Goal: Task Accomplishment & Management: Use online tool/utility

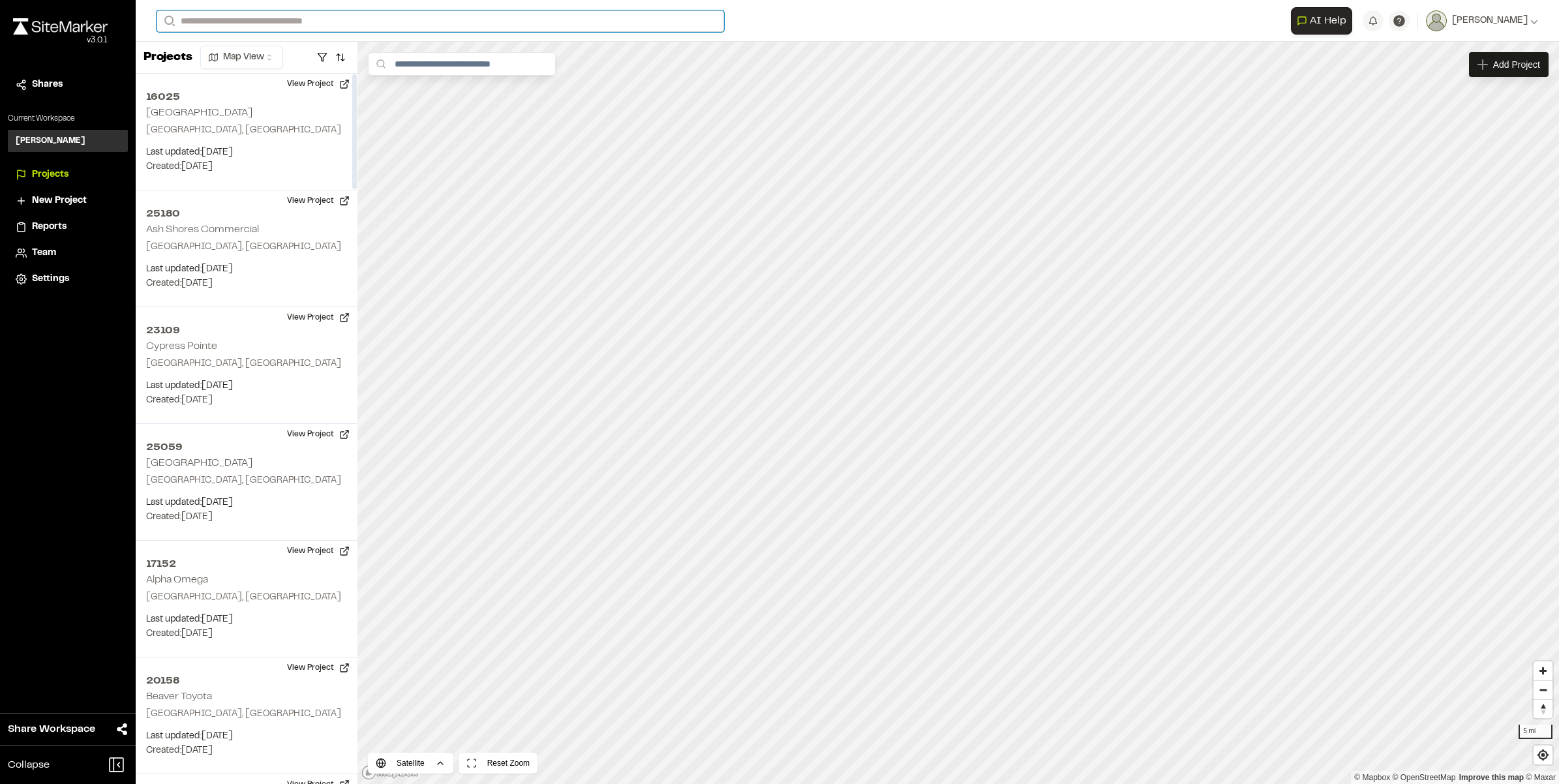
click at [313, 18] on input "Search" at bounding box center [440, 21] width 567 height 21
click at [284, 60] on div "21278 [GEOGRAPHIC_DATA] , [GEOGRAPHIC_DATA]" at bounding box center [261, 76] width 208 height 40
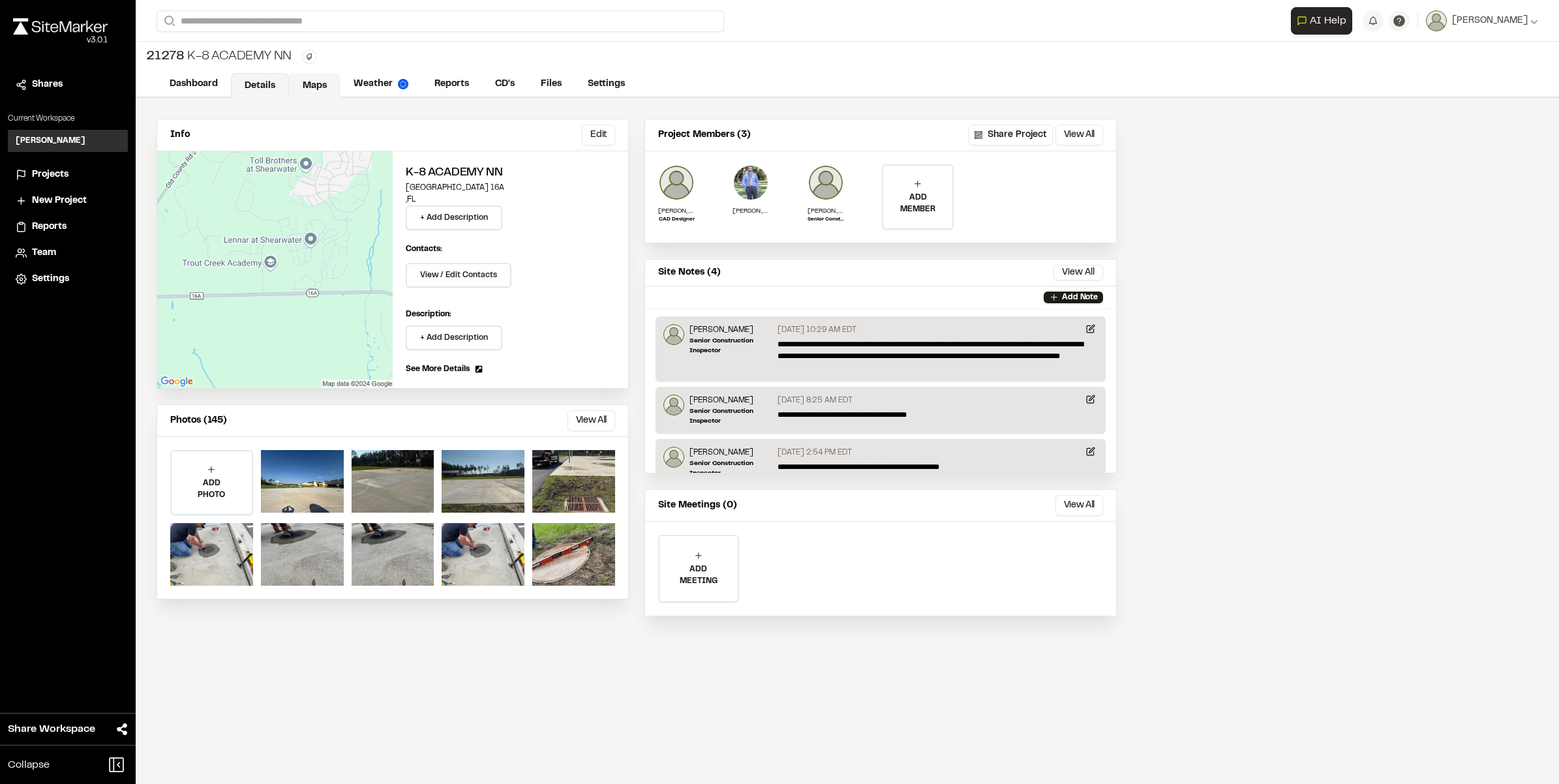
click at [315, 78] on link "Maps" at bounding box center [314, 85] width 52 height 25
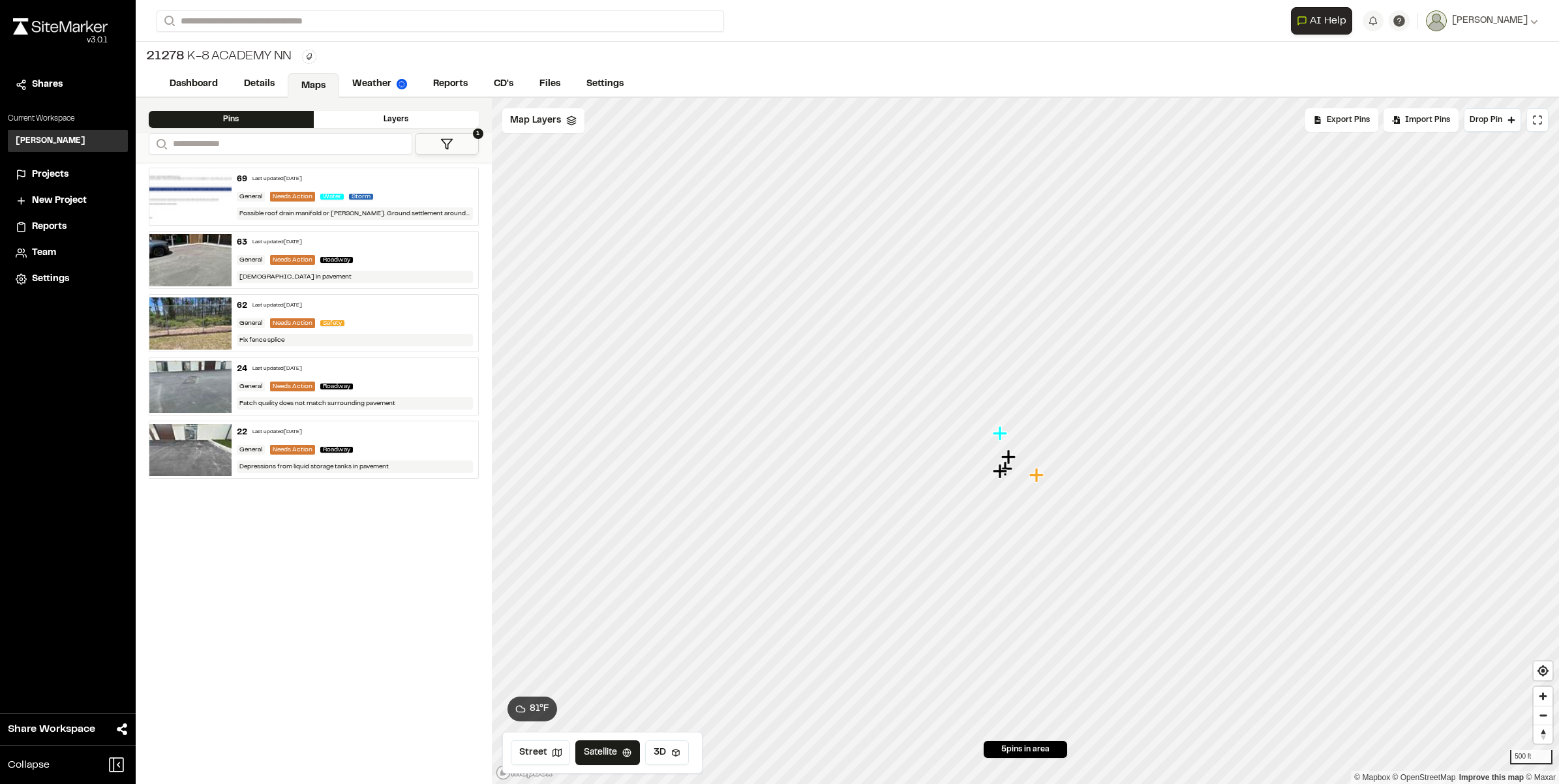
click at [275, 194] on div "Needs Action" at bounding box center [292, 197] width 45 height 10
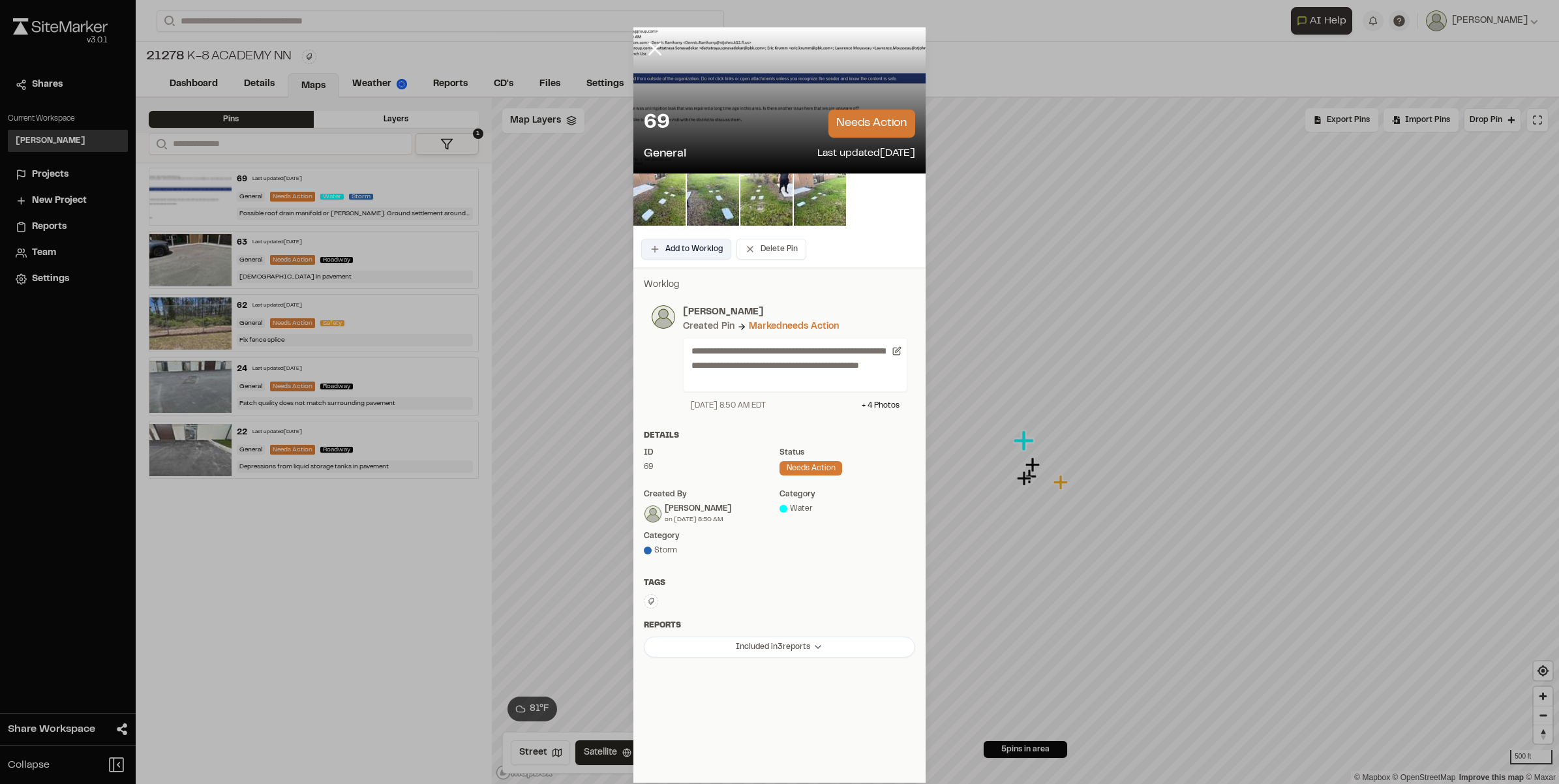
click at [696, 243] on button "Add to Worklog" at bounding box center [686, 249] width 90 height 21
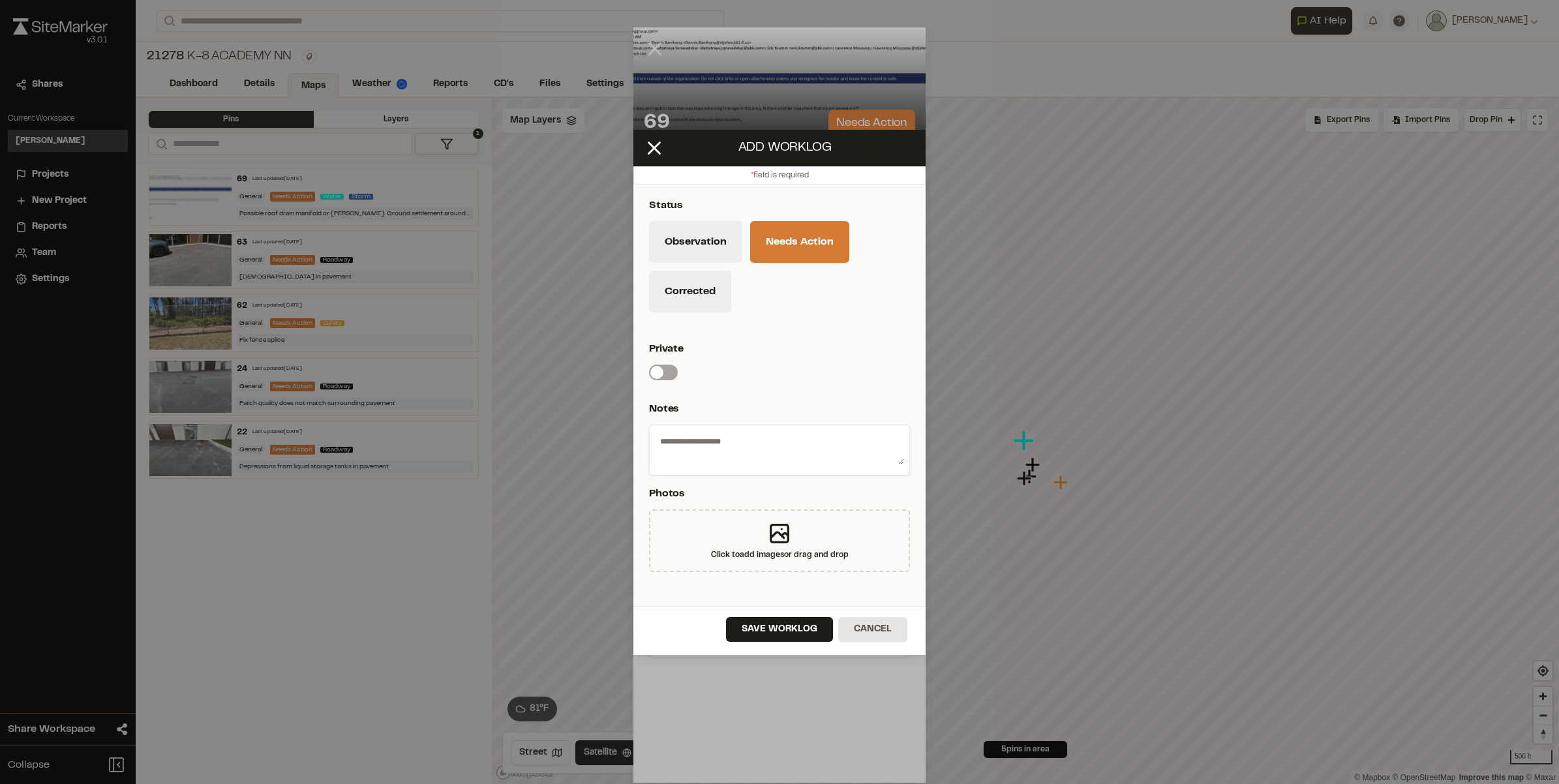
click at [711, 445] on textarea at bounding box center [779, 448] width 249 height 34
click at [795, 456] on textarea "**********" at bounding box center [779, 448] width 249 height 34
type textarea "**********"
click at [772, 542] on icon at bounding box center [779, 533] width 26 height 26
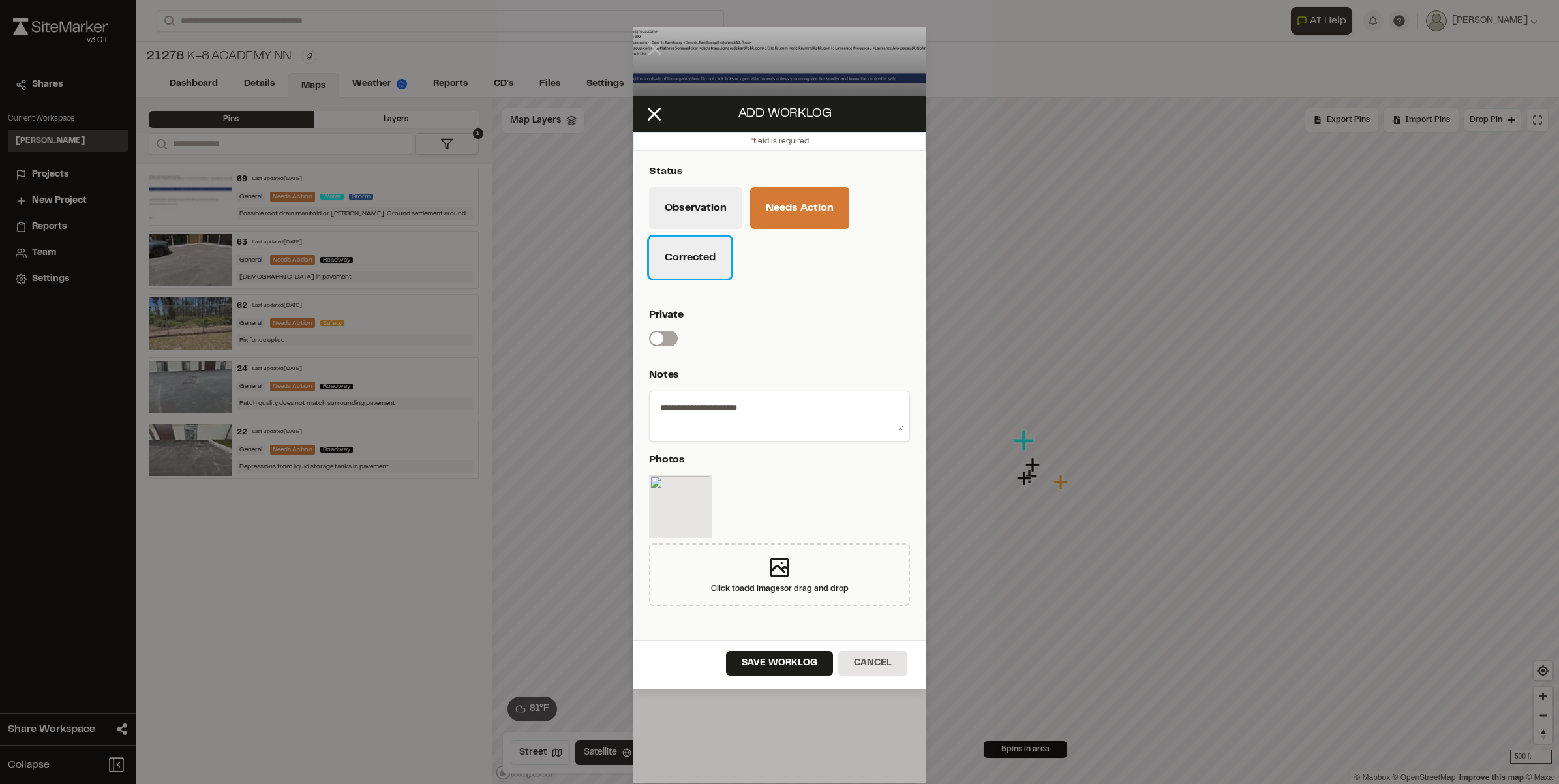
click at [683, 254] on button "Corrected" at bounding box center [690, 257] width 82 height 42
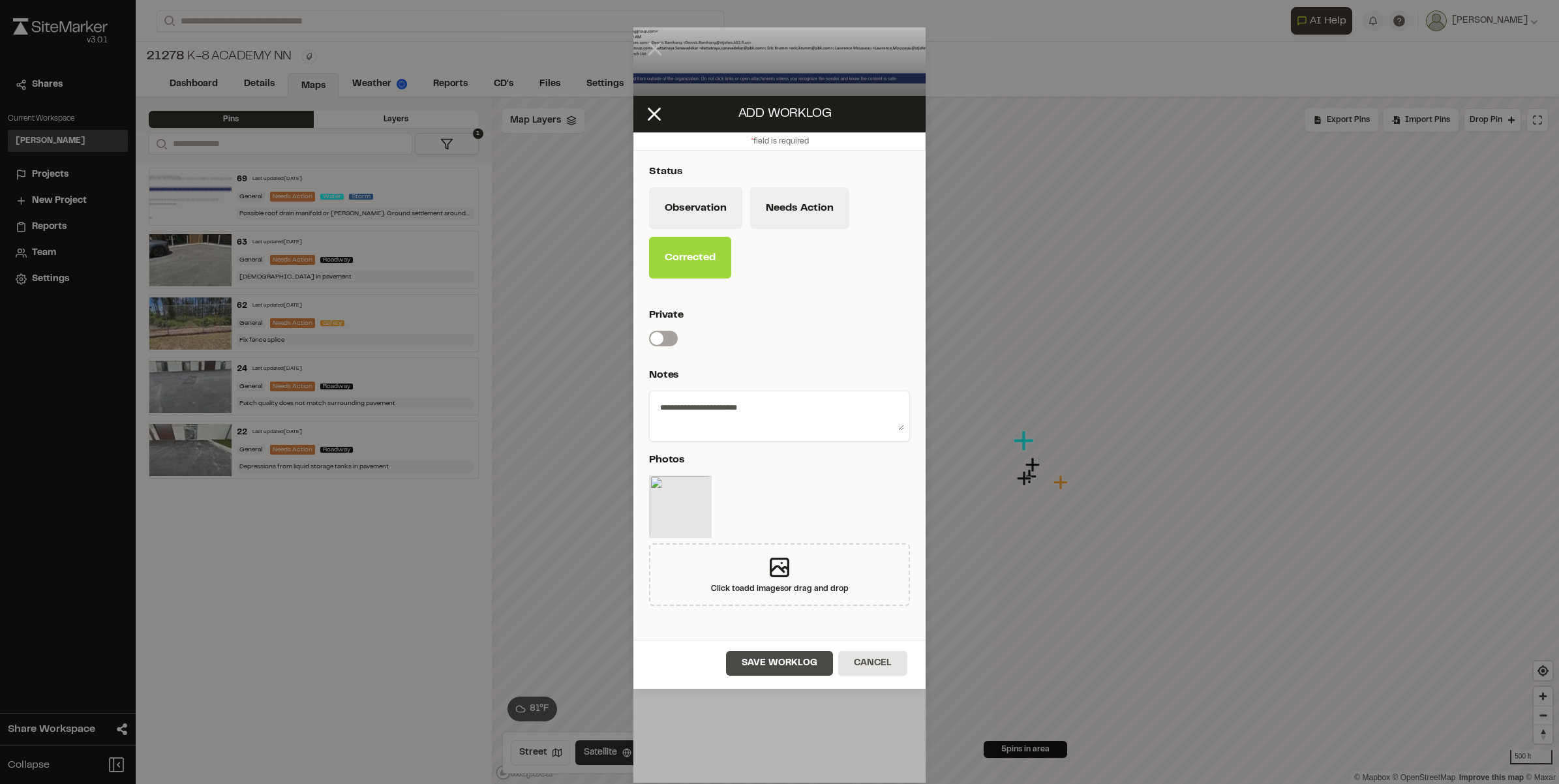
click at [781, 666] on button "Save Worklog" at bounding box center [779, 663] width 107 height 25
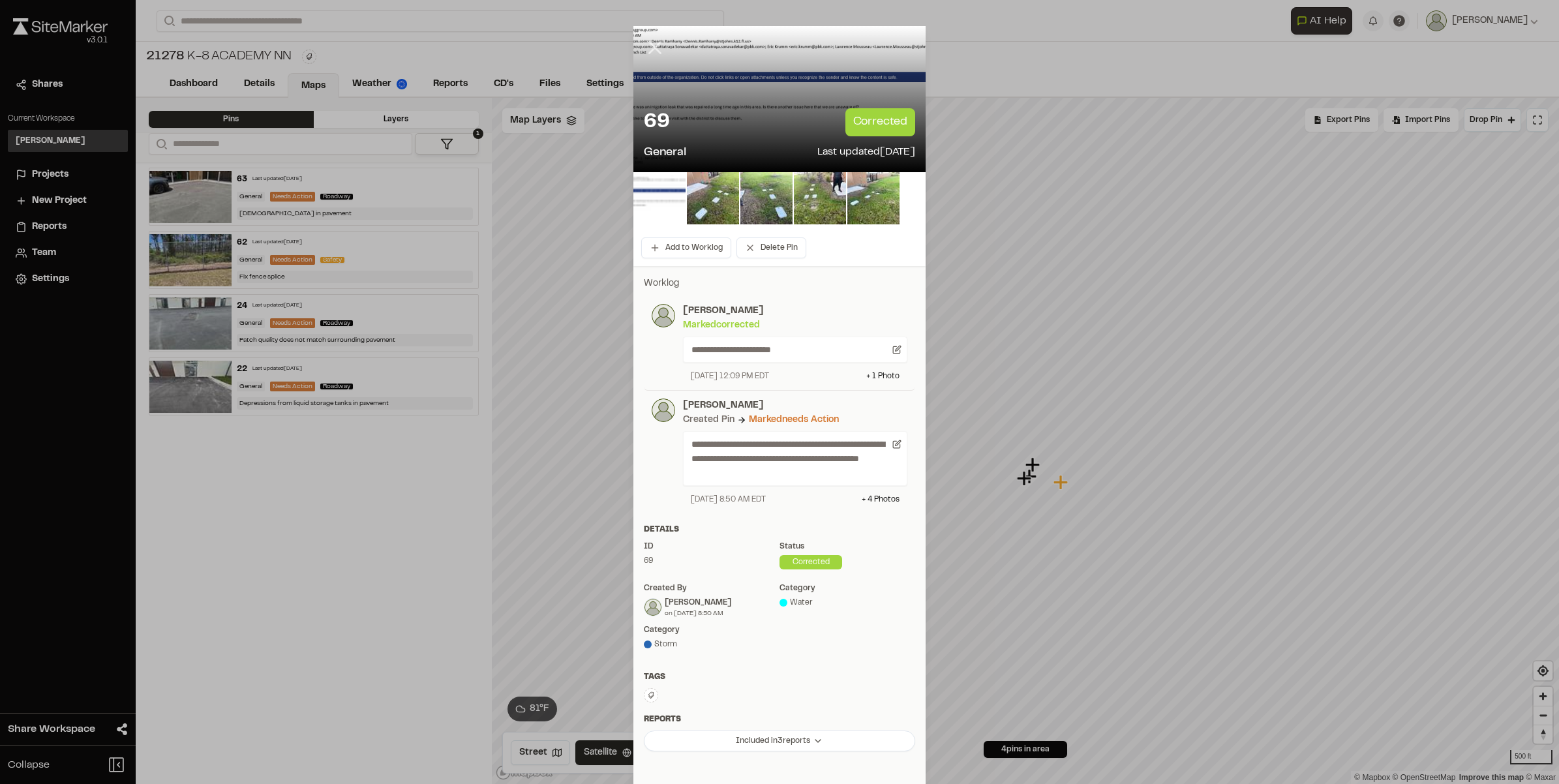
click at [646, 40] on icon at bounding box center [655, 47] width 22 height 22
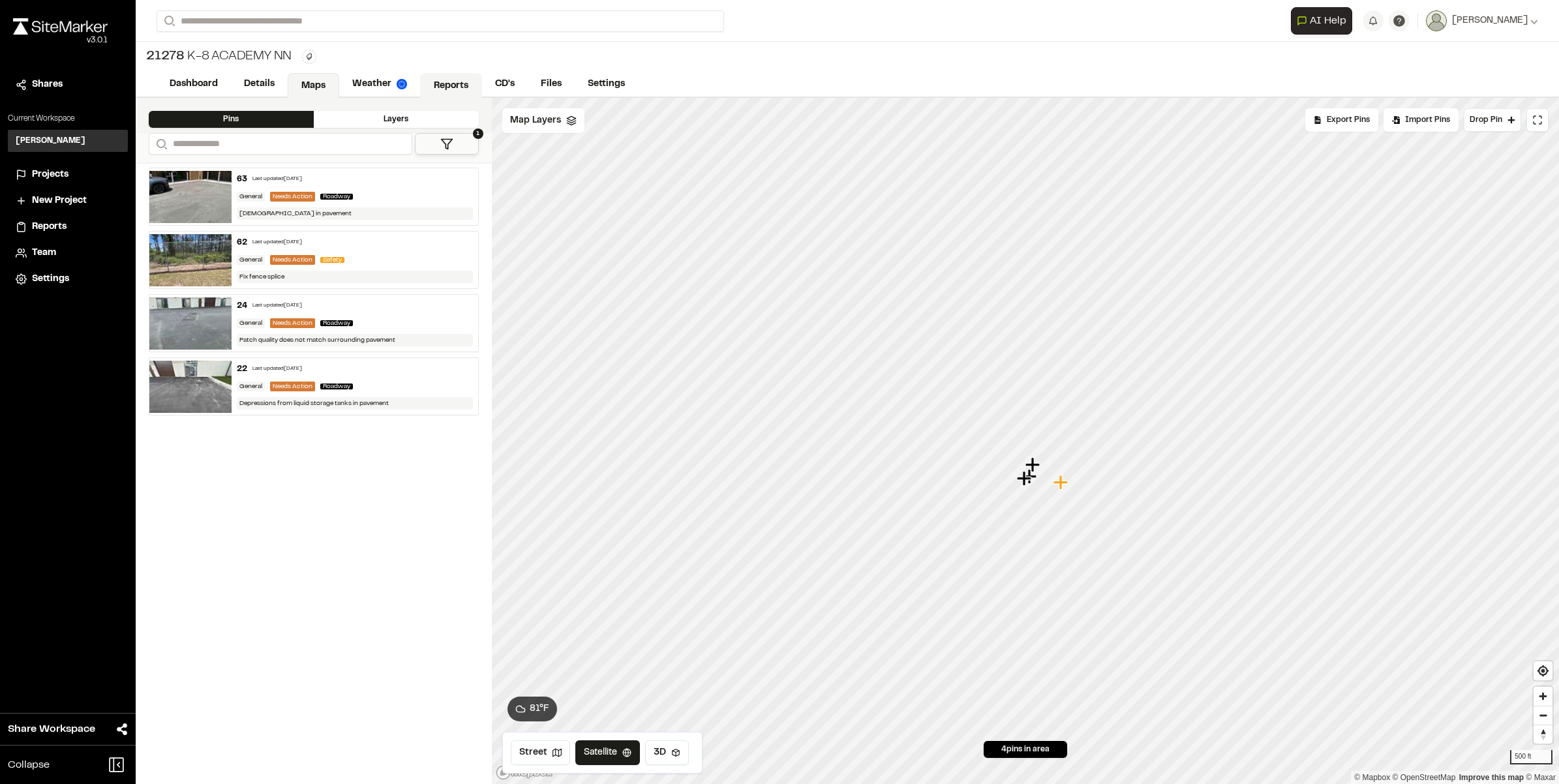
click at [444, 76] on link "Reports" at bounding box center [451, 85] width 62 height 25
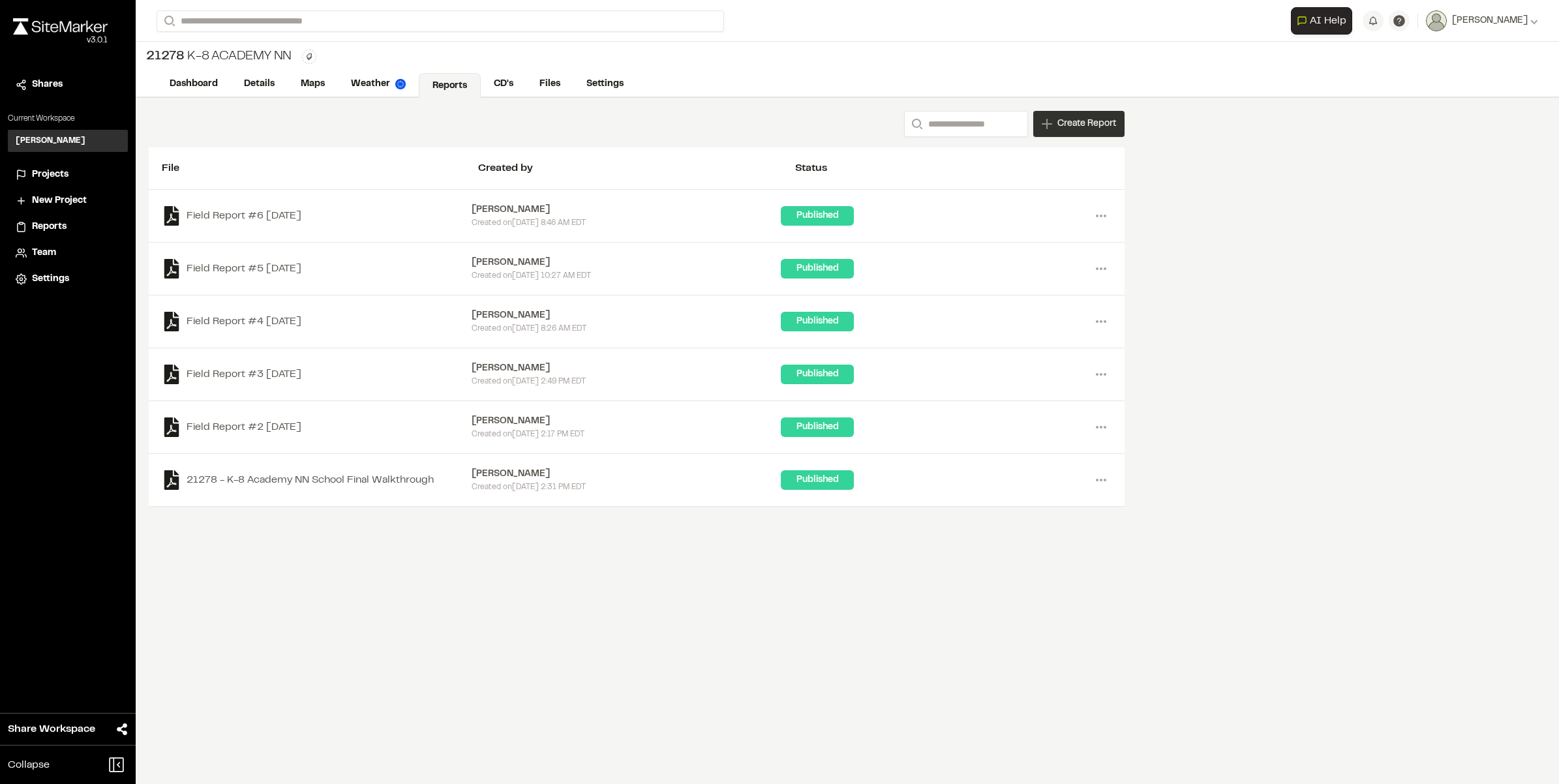
click at [1064, 121] on span "Create Report" at bounding box center [1086, 124] width 59 height 14
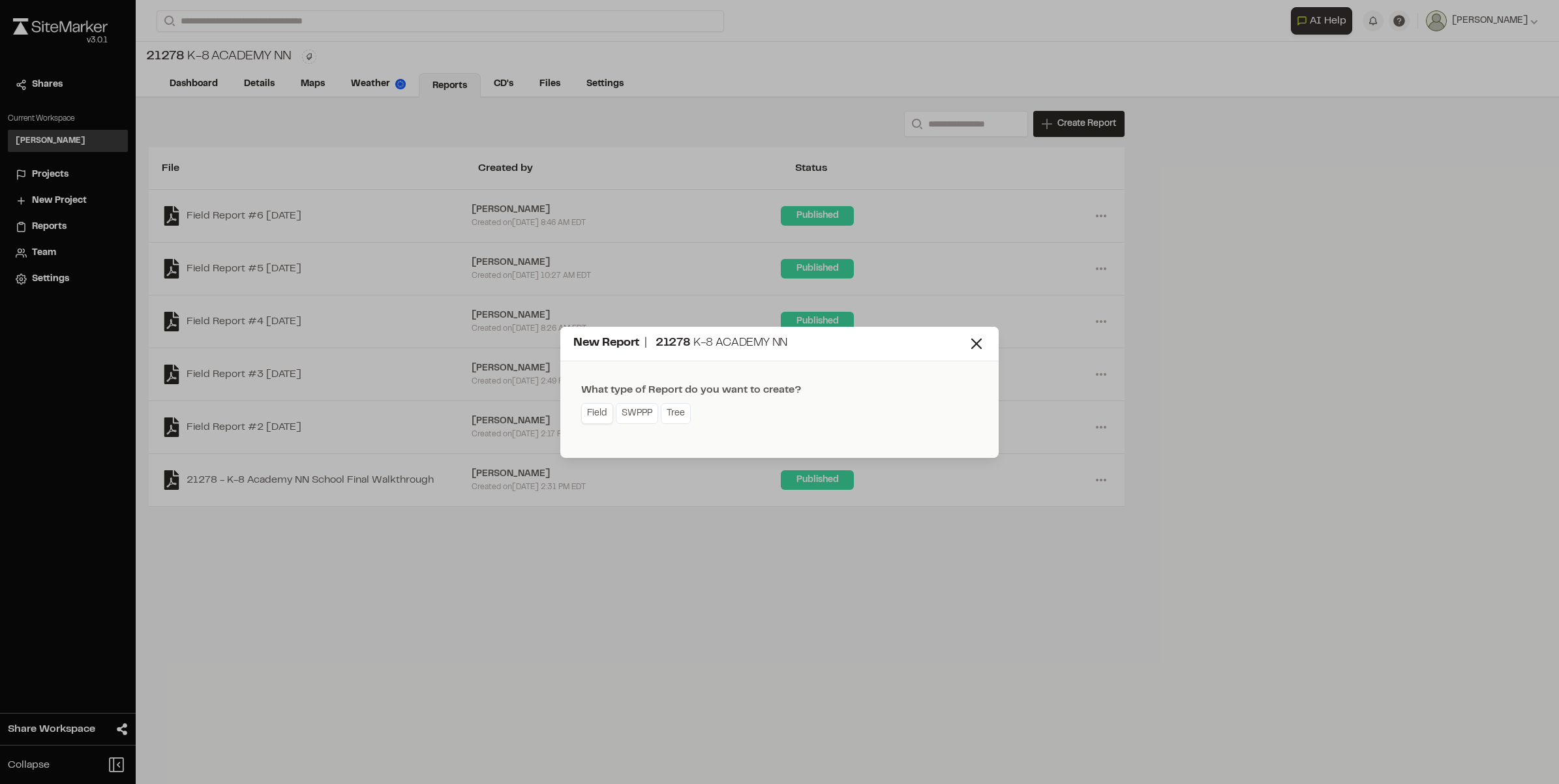
click at [601, 414] on link "Field" at bounding box center [597, 414] width 32 height 21
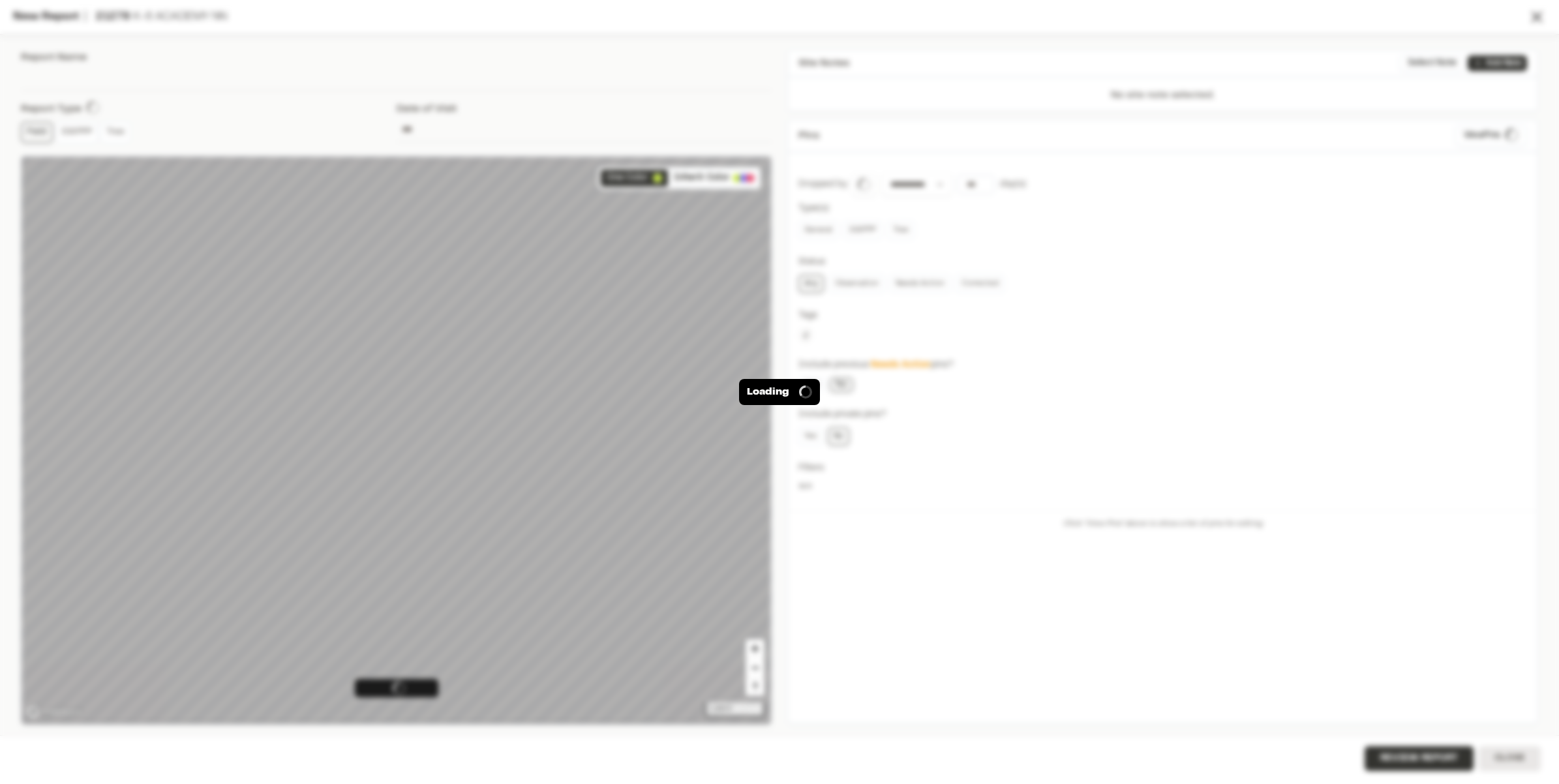
type input "**********"
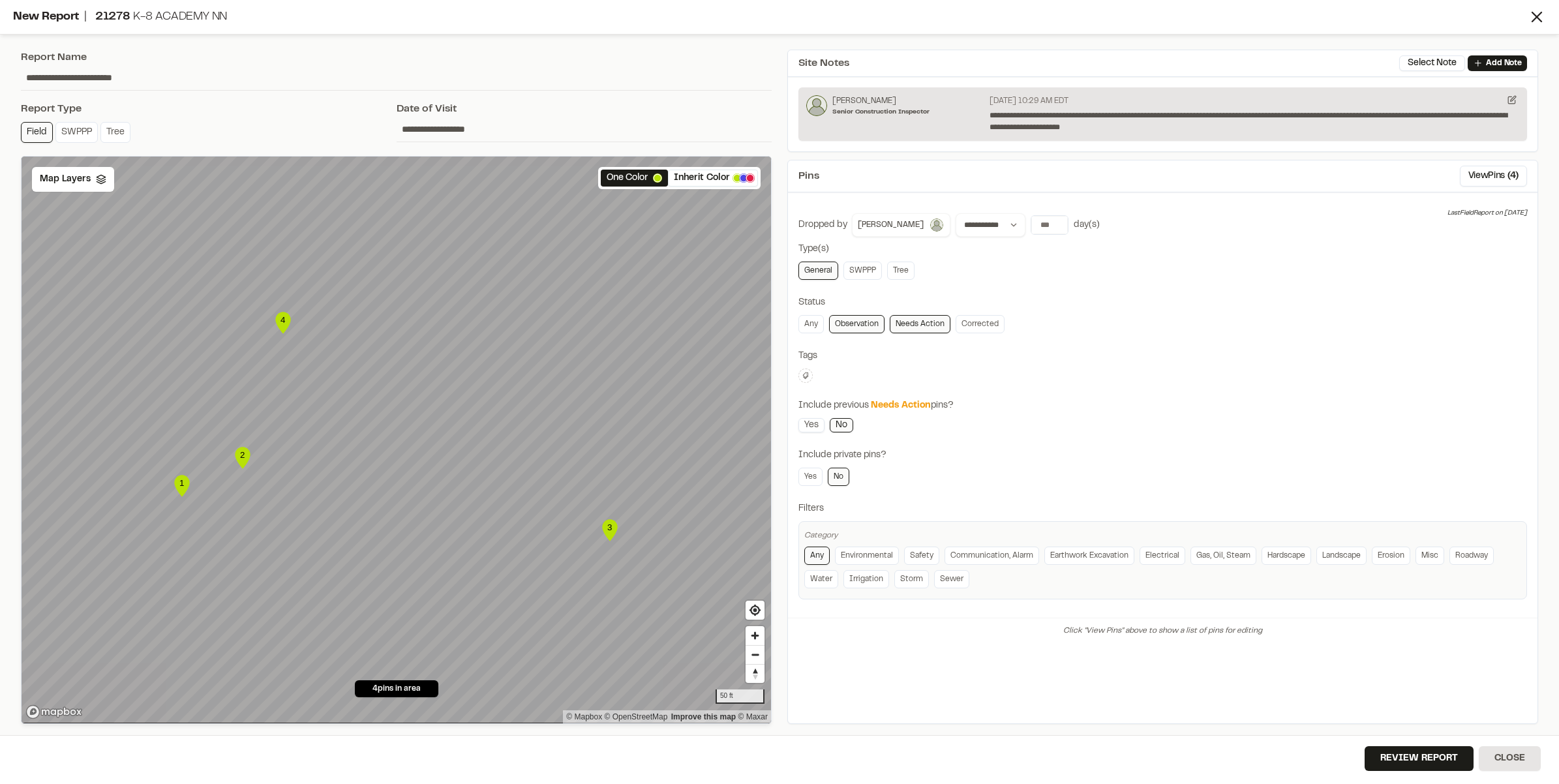
click at [814, 428] on link "Yes" at bounding box center [811, 425] width 26 height 14
drag, startPoint x: 1091, startPoint y: 129, endPoint x: 1168, endPoint y: 131, distance: 77.0
click at [1168, 131] on p "**********" at bounding box center [1254, 121] width 529 height 23
click at [1398, 754] on button "Review Report" at bounding box center [1419, 758] width 109 height 25
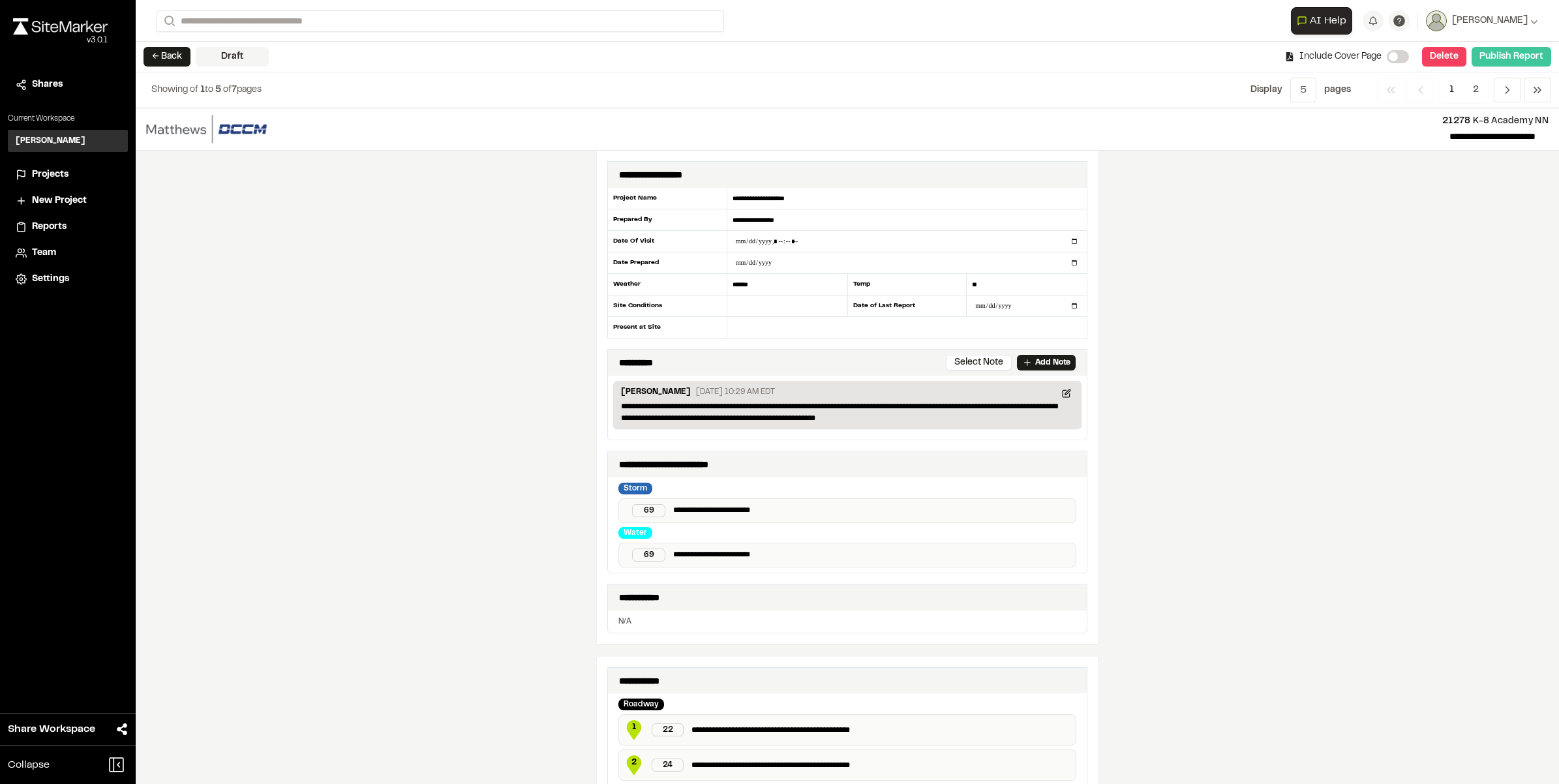
click at [1514, 54] on button "Publish Report" at bounding box center [1511, 57] width 80 height 20
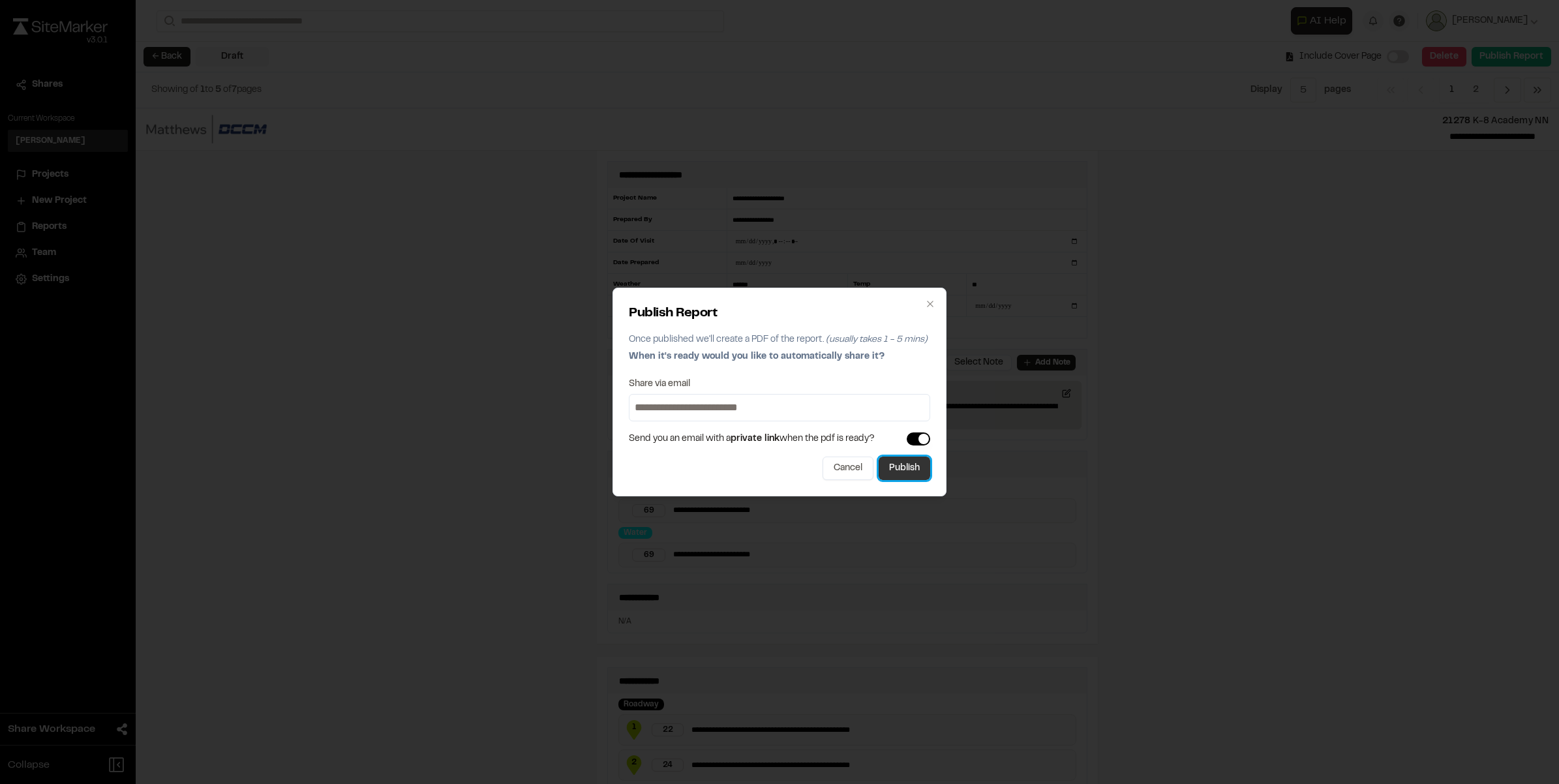
click at [914, 466] on button "Publish" at bounding box center [904, 468] width 52 height 23
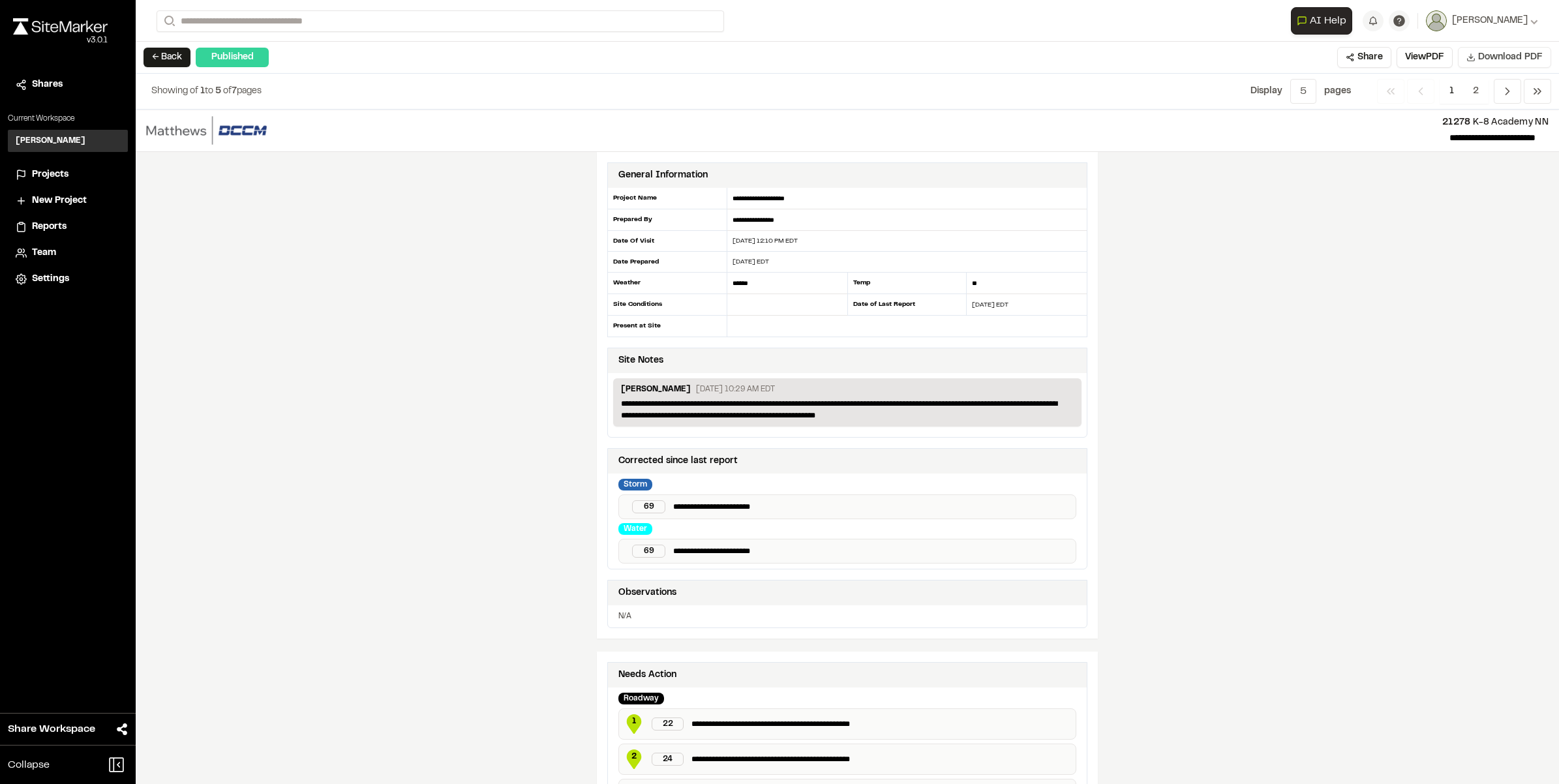
click at [1491, 51] on span "Download PDF" at bounding box center [1510, 57] width 64 height 14
